Goal: Check status: Check status

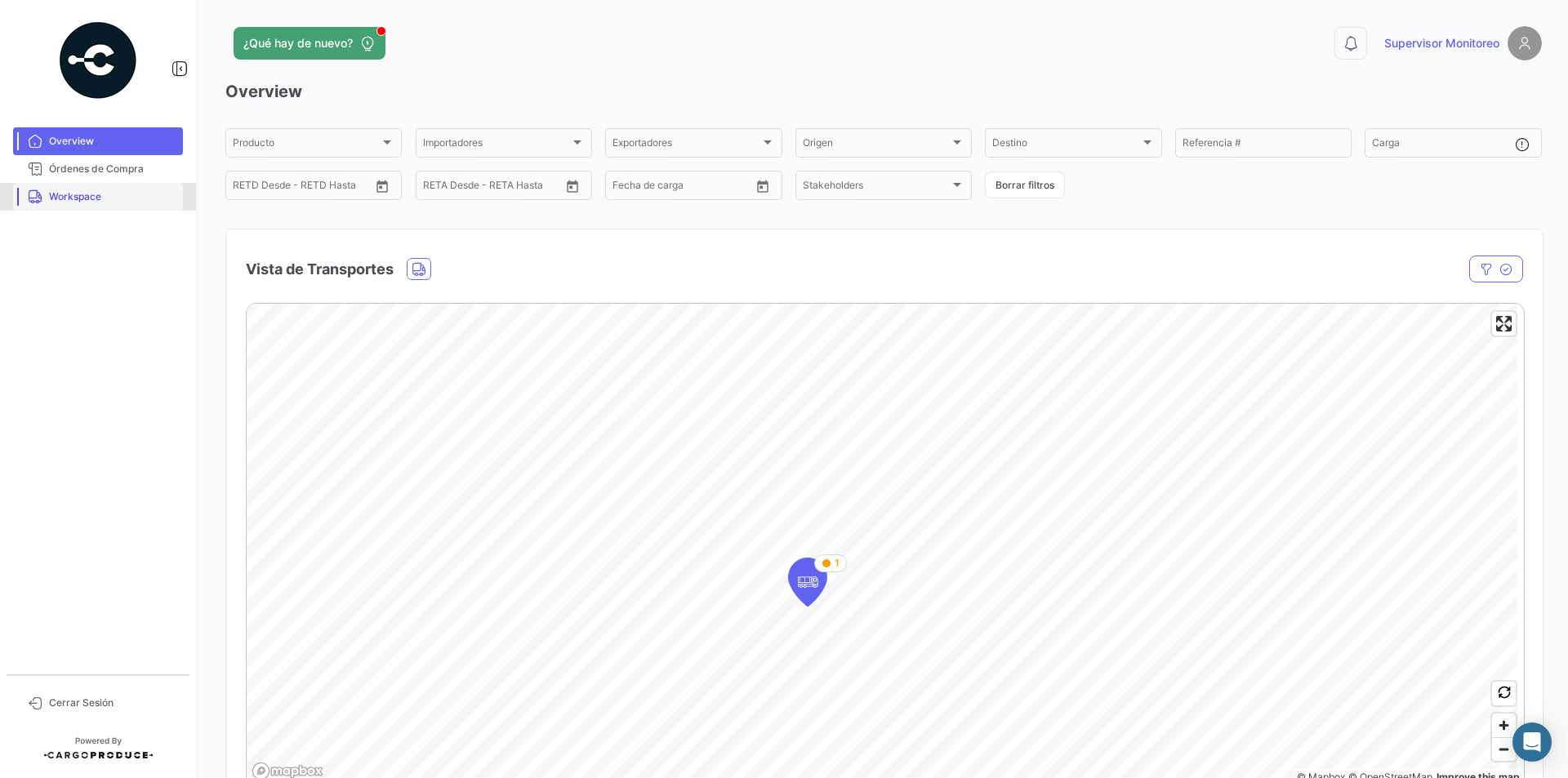
click at [53, 196] on span "Workspace" at bounding box center [112, 196] width 127 height 15
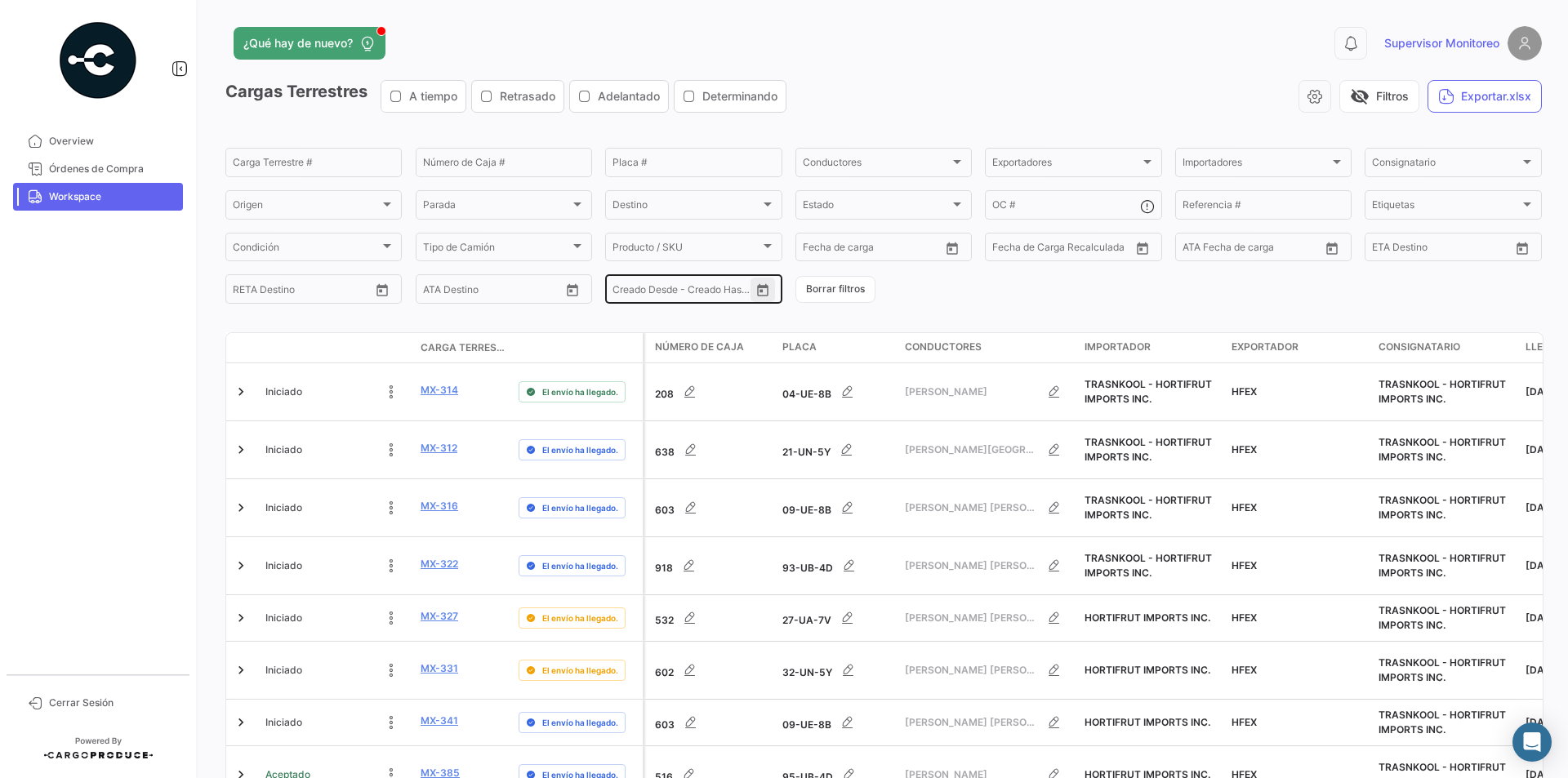
click at [758, 296] on icon "Open calendar" at bounding box center [763, 290] width 12 height 13
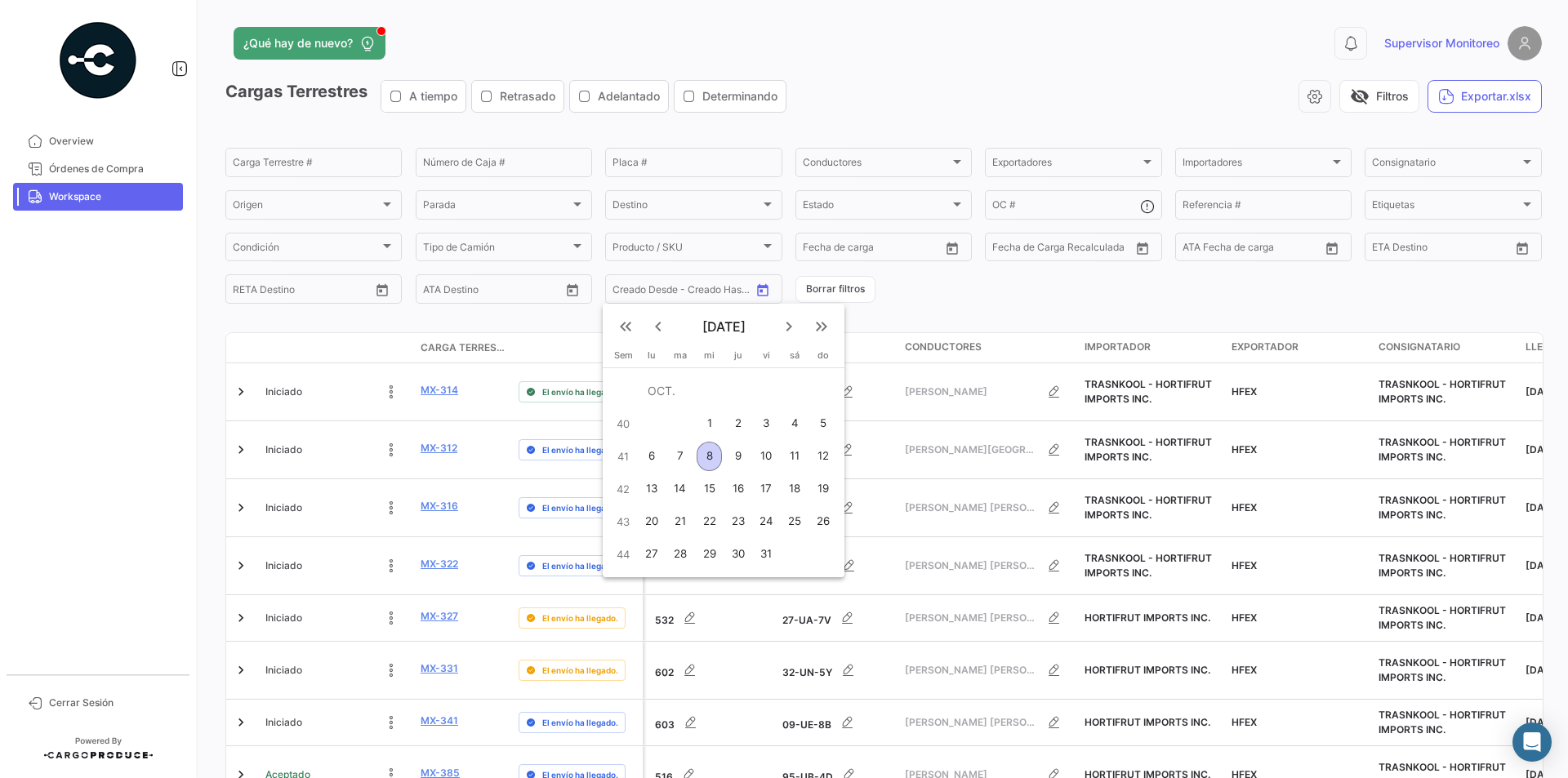
click at [676, 458] on div "7" at bounding box center [680, 456] width 26 height 29
type input "[DATE]"
click at [707, 460] on div "8" at bounding box center [709, 456] width 26 height 29
type input "[DATE]"
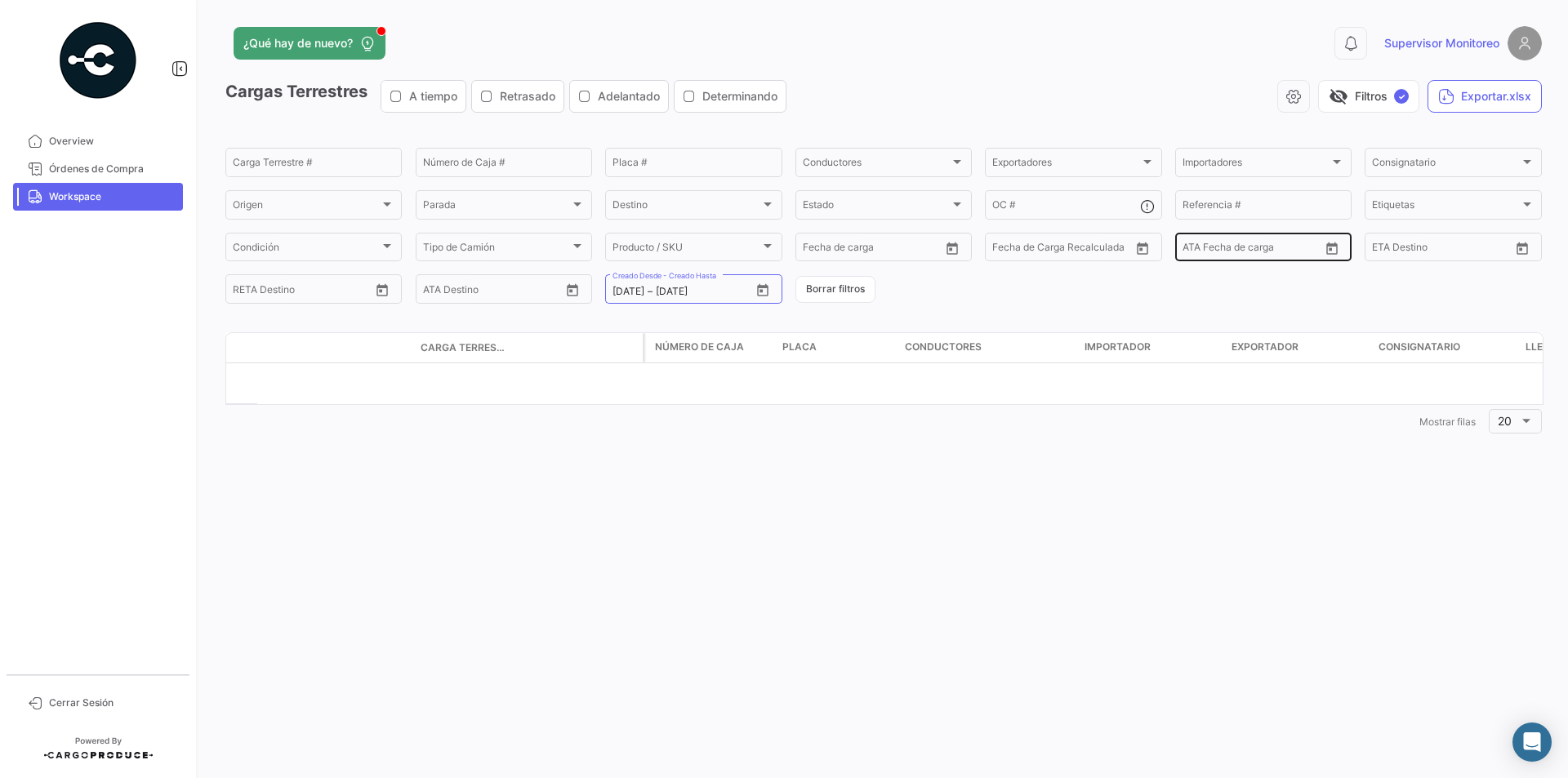
click at [1318, 253] on div "ATA Desde –" at bounding box center [1251, 250] width 137 height 12
click at [1330, 252] on icon "Open calendar" at bounding box center [1331, 249] width 15 height 15
click at [1248, 410] on div "7" at bounding box center [1252, 414] width 26 height 29
type input "[DATE]"
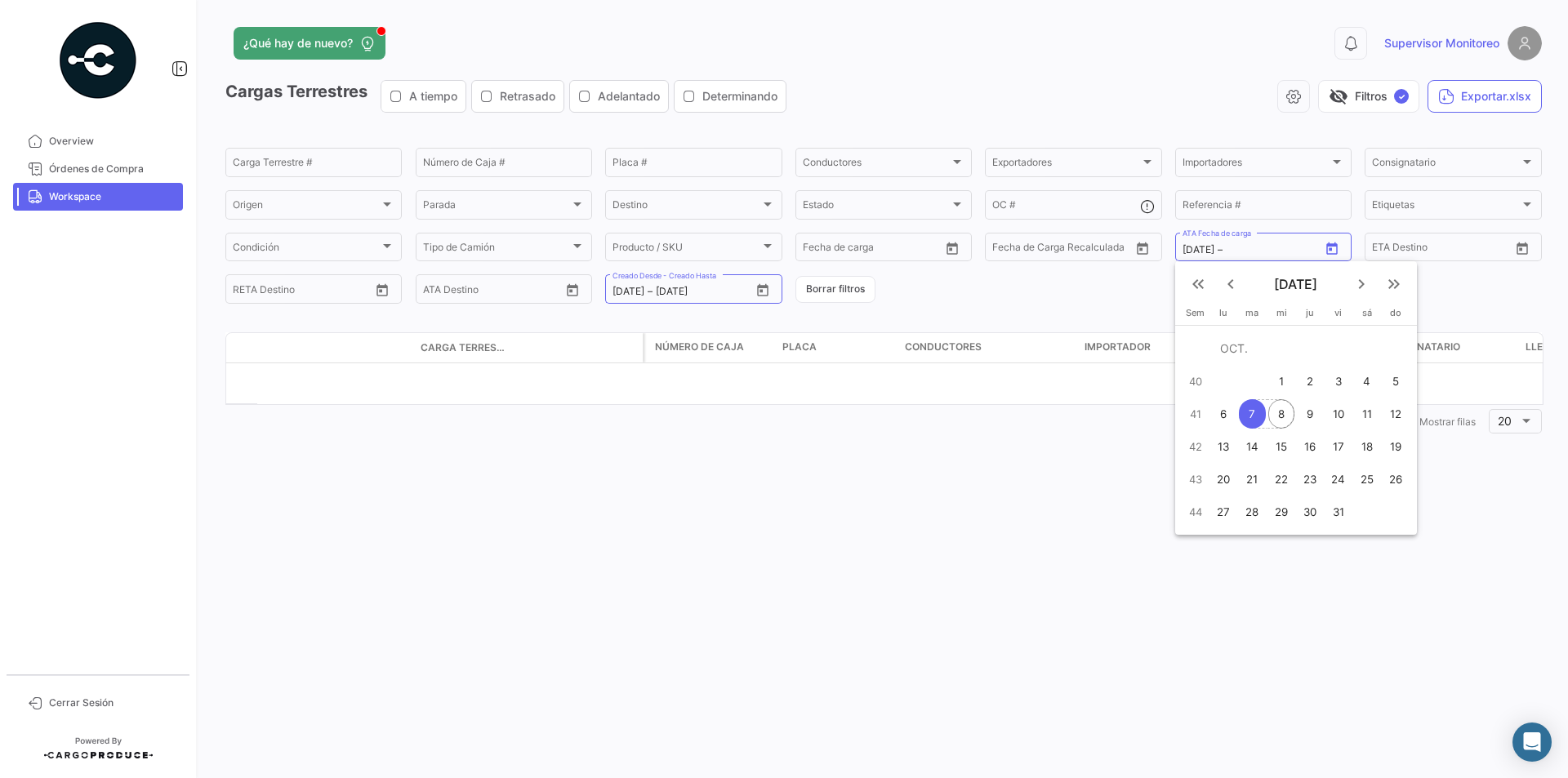
click at [1272, 412] on div "8" at bounding box center [1281, 414] width 26 height 29
type input "[DATE]"
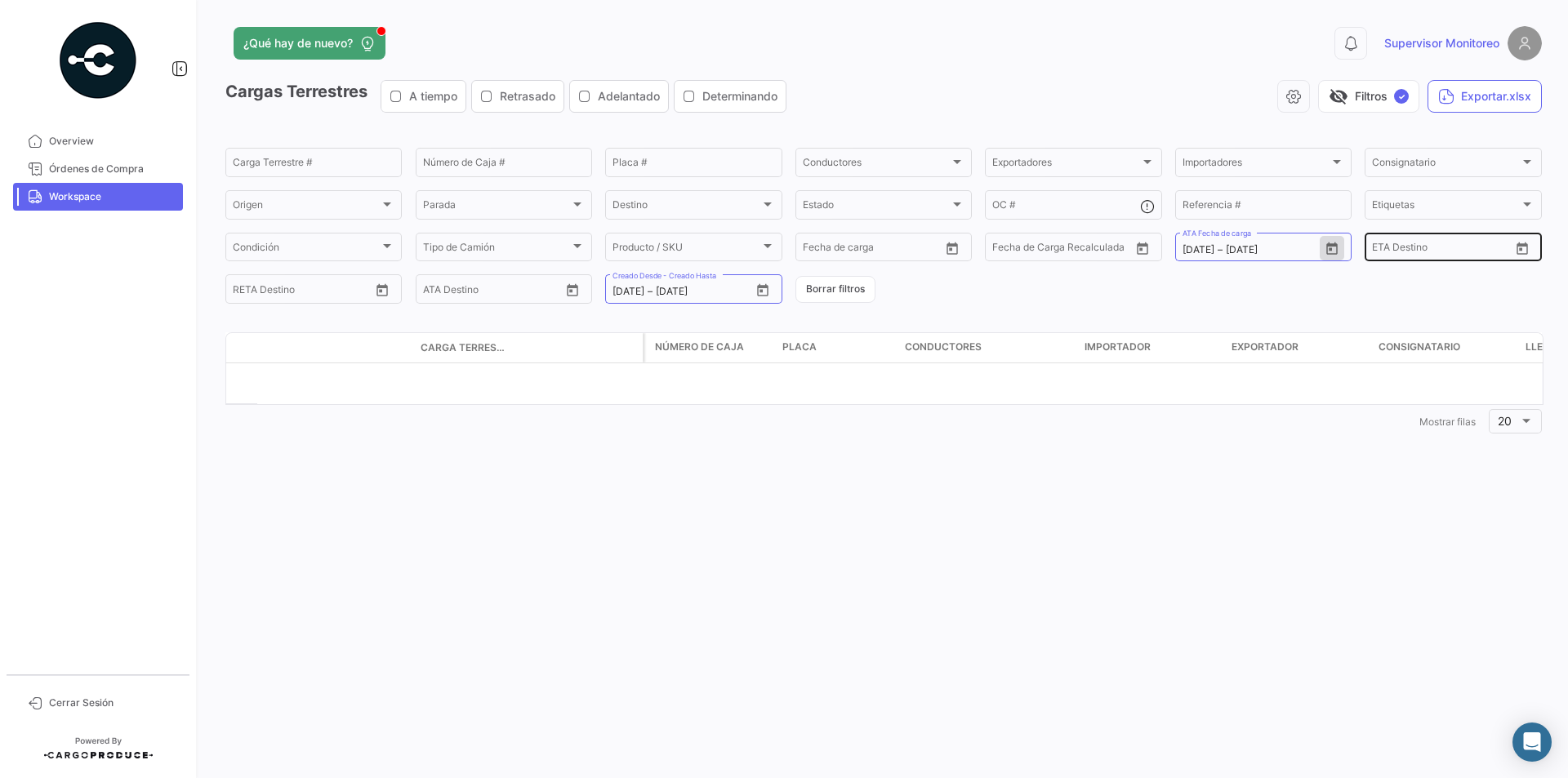
click at [1519, 252] on icon "Open calendar" at bounding box center [1521, 249] width 15 height 15
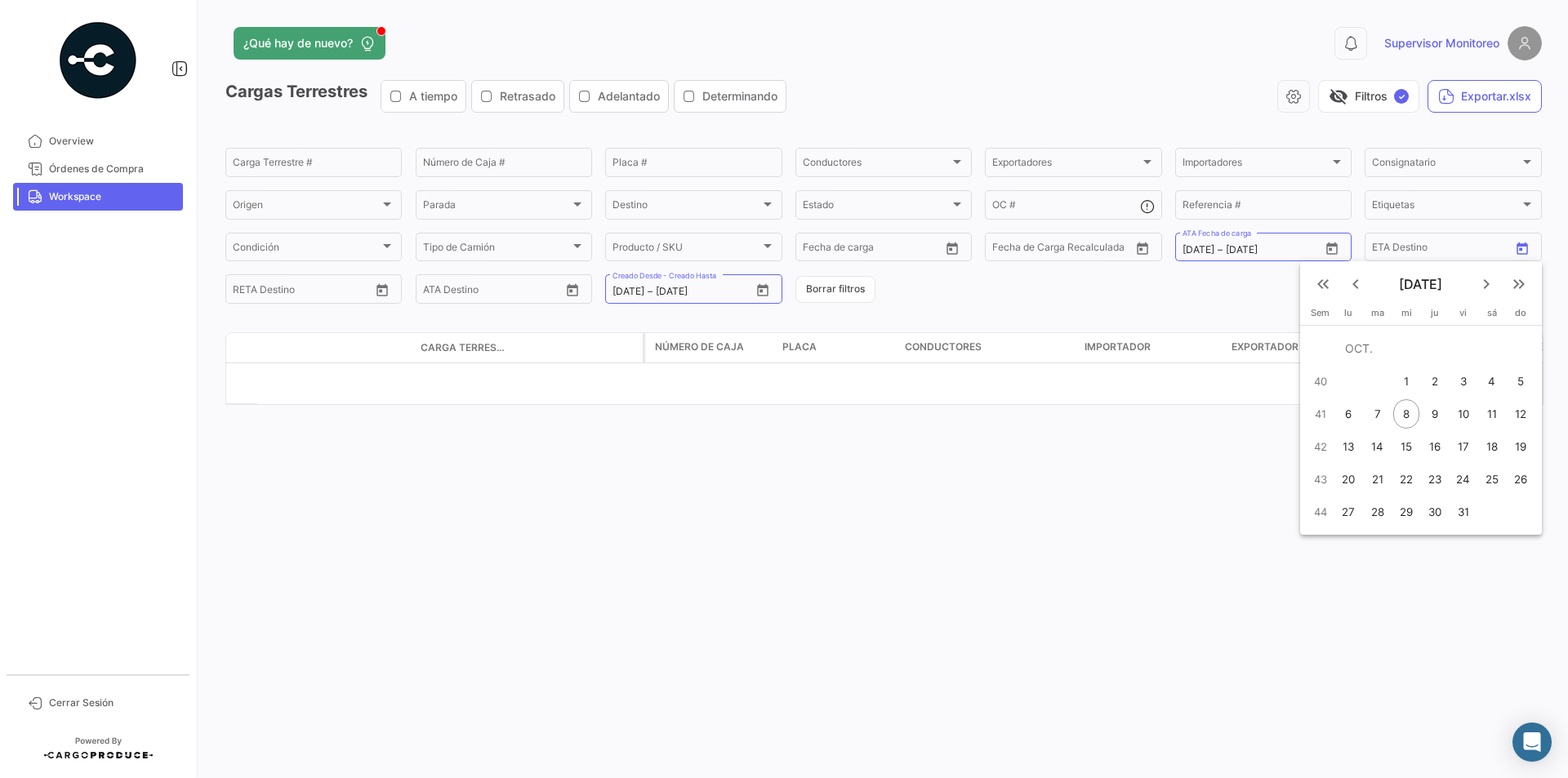
click at [1368, 423] on div "7" at bounding box center [1376, 414] width 26 height 29
type input "[DATE]"
click at [1398, 416] on div "8" at bounding box center [1406, 414] width 26 height 29
type input "[DATE]"
